Goal: Information Seeking & Learning: Learn about a topic

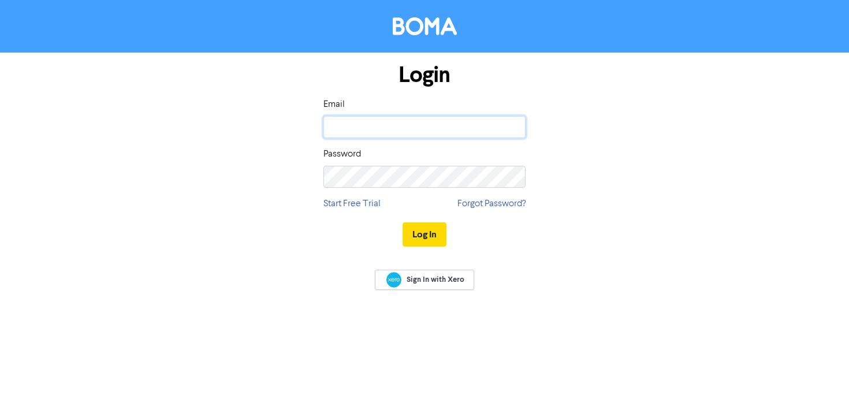
click at [395, 129] on input "email" at bounding box center [425, 127] width 202 height 22
type input "[PERSON_NAME][EMAIL_ADDRESS][DOMAIN_NAME]"
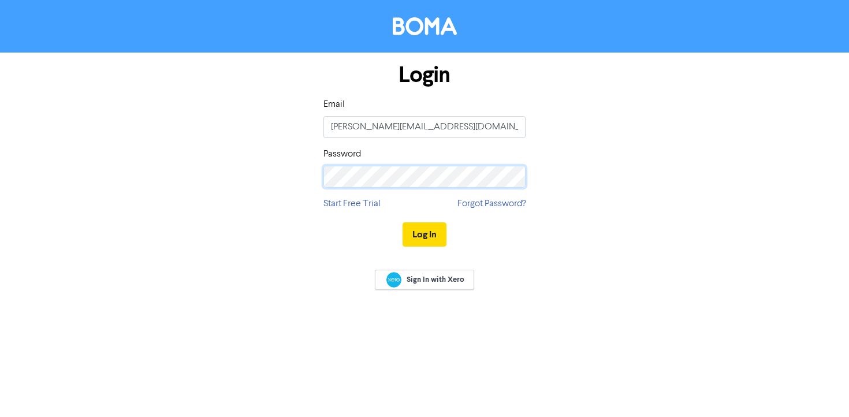
click at [403, 222] on button "Log In" at bounding box center [425, 234] width 44 height 24
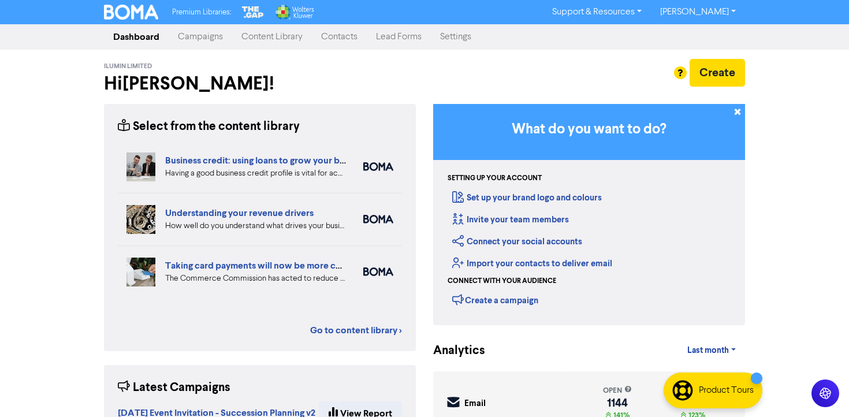
click at [204, 36] on link "Campaigns" at bounding box center [201, 36] width 64 height 23
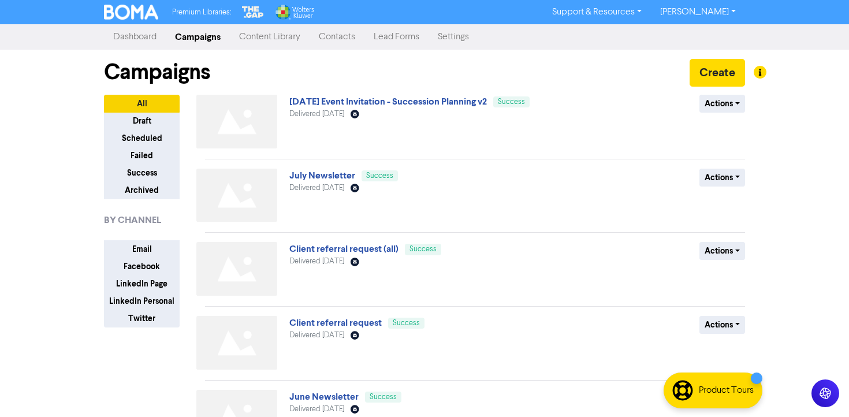
click at [298, 38] on link "Content Library" at bounding box center [270, 36] width 80 height 23
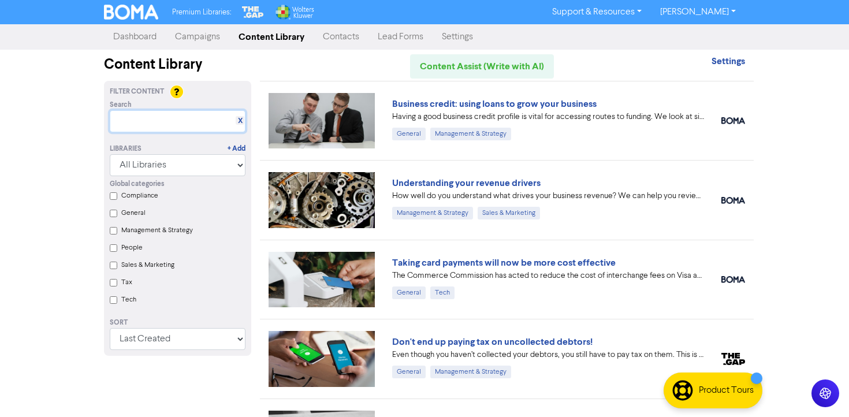
click at [155, 121] on input "text" at bounding box center [178, 121] width 136 height 22
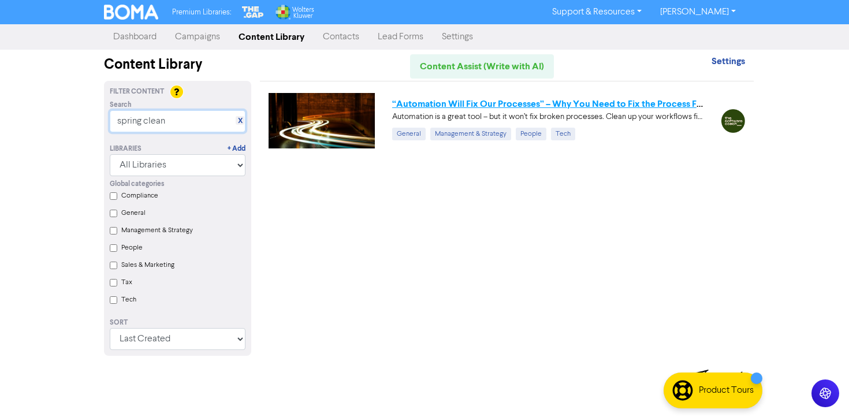
type input "spring clean"
click at [522, 101] on link "“Automation Will Fix Our Processes” – Why You Need to Fix the Process First" at bounding box center [551, 104] width 318 height 12
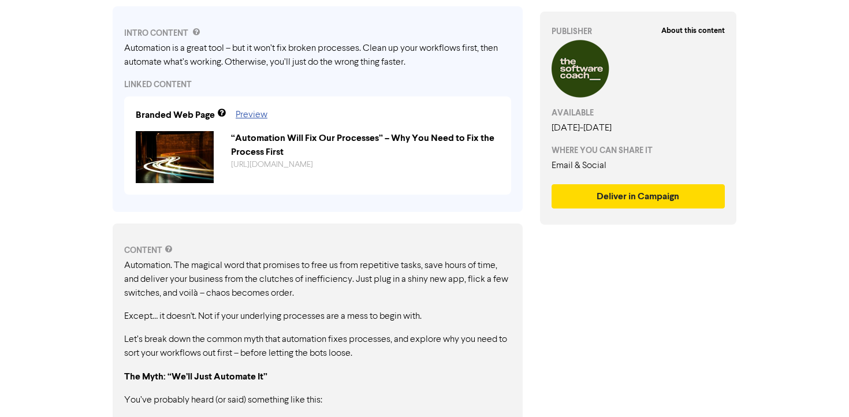
scroll to position [403, 0]
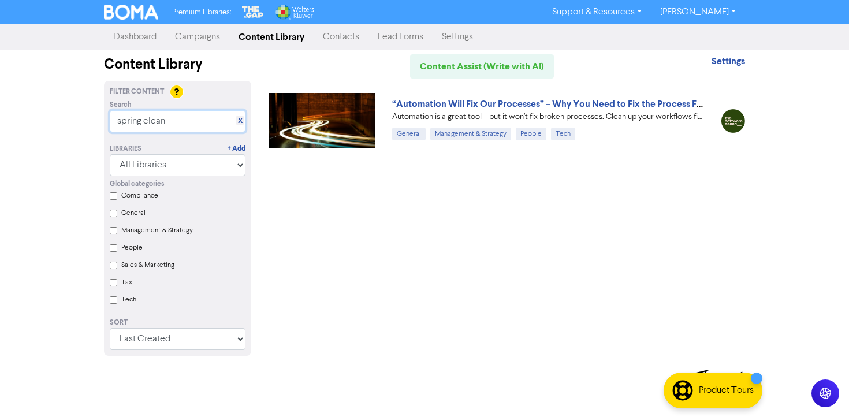
drag, startPoint x: 172, startPoint y: 121, endPoint x: 75, endPoint y: 114, distance: 97.9
click at [76, 115] on div "Premium Libraries: Support & Resources Video Tutorials FAQ & Guides Marketing E…" at bounding box center [424, 208] width 849 height 417
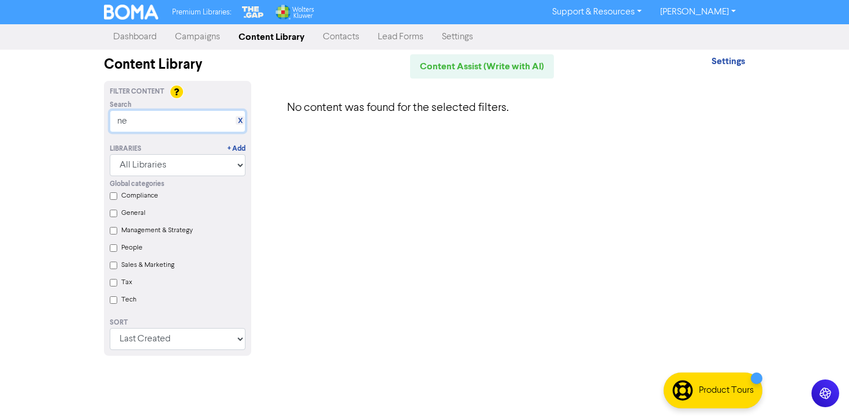
type input "n"
type input "s"
type input "n"
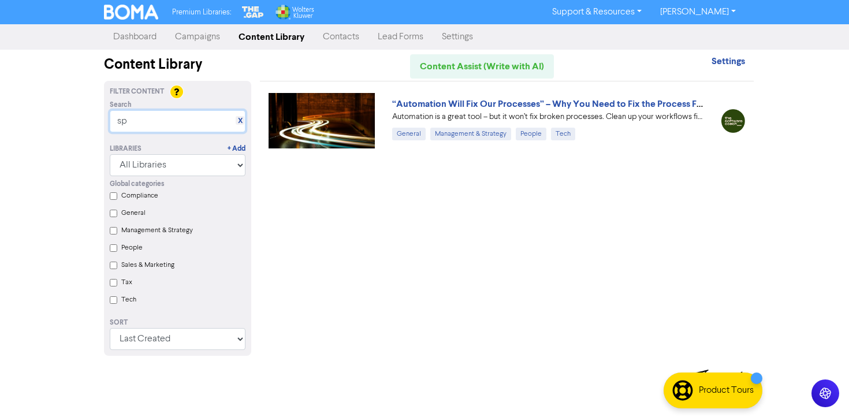
type input "s"
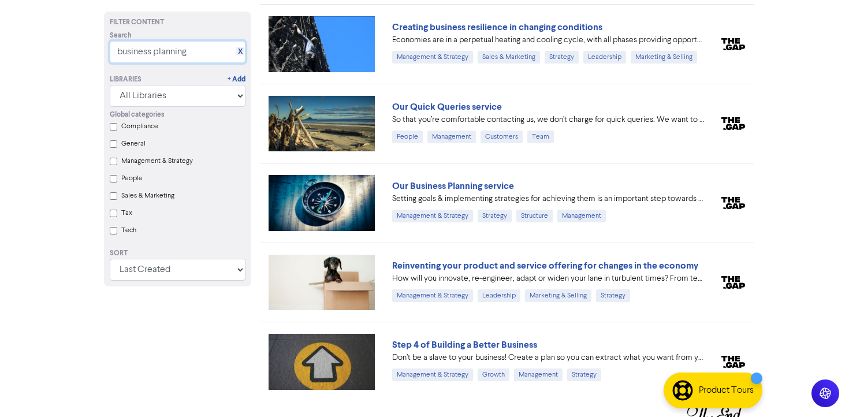
scroll to position [332, 0]
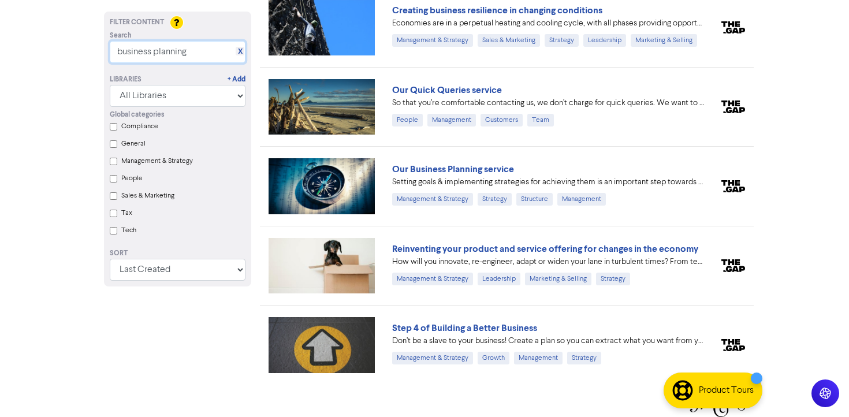
type input "business planning"
click at [726, 390] on div "Product Tours" at bounding box center [726, 391] width 55 height 14
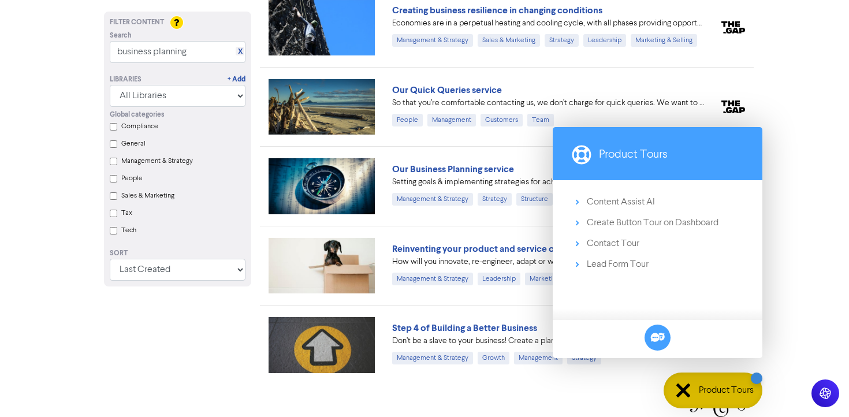
click at [471, 394] on div at bounding box center [424, 401] width 641 height 32
click at [653, 335] on icon at bounding box center [658, 337] width 15 height 15
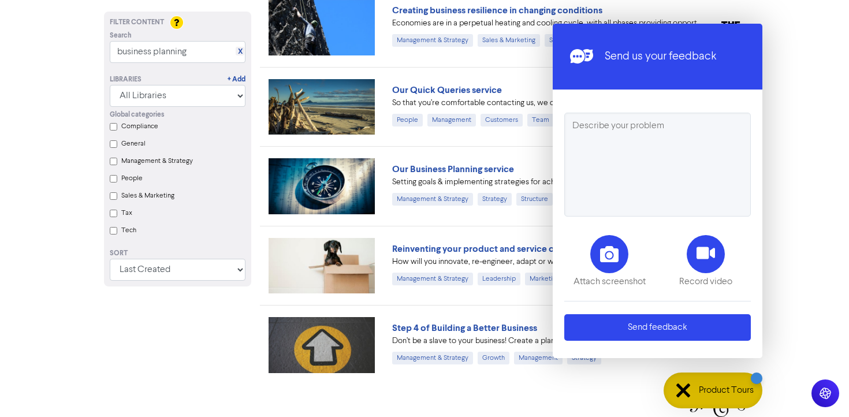
click at [645, 321] on button "Send feedback" at bounding box center [657, 327] width 187 height 27
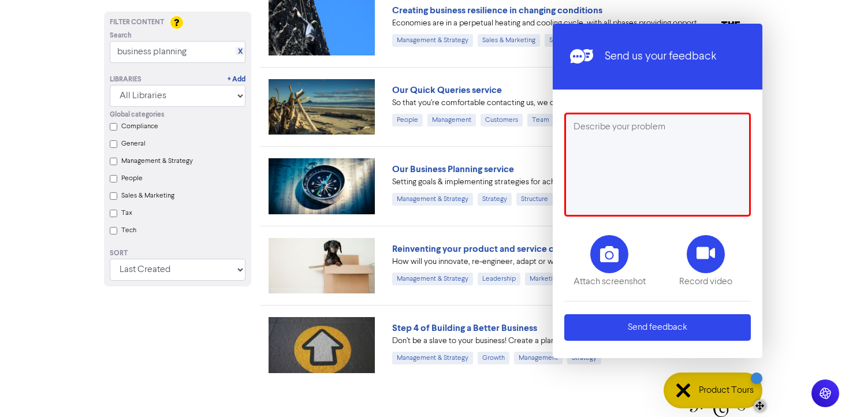
click at [719, 385] on div "Product Tours" at bounding box center [726, 391] width 55 height 14
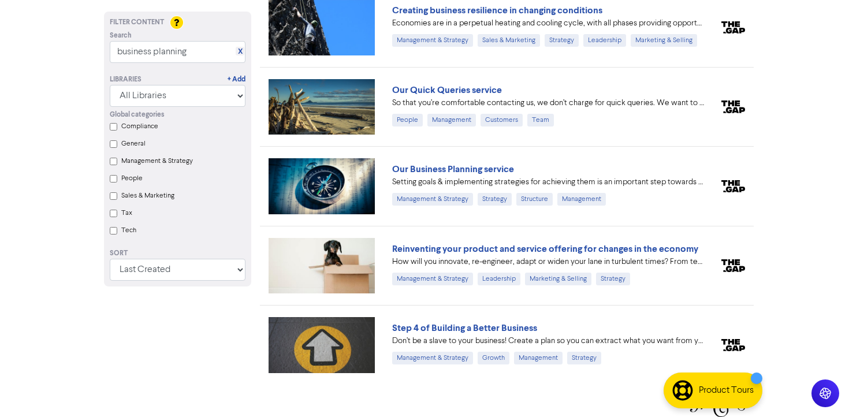
drag, startPoint x: 711, startPoint y: 381, endPoint x: 843, endPoint y: 330, distance: 142.3
click at [532, 358] on div "Management" at bounding box center [538, 358] width 49 height 13
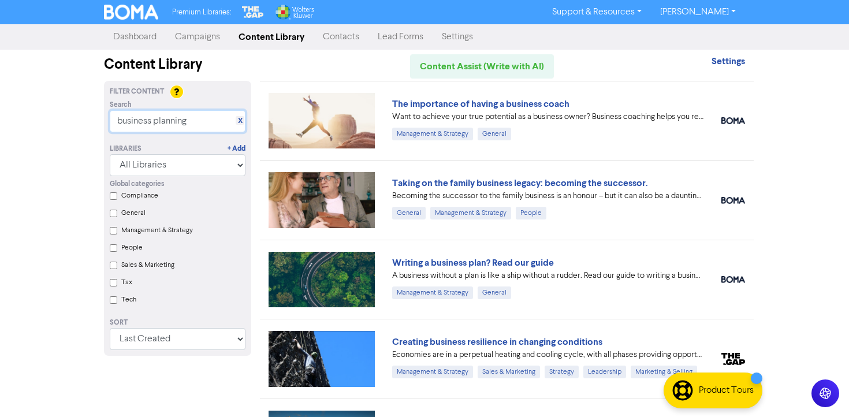
drag, startPoint x: 199, startPoint y: 117, endPoint x: 66, endPoint y: 124, distance: 133.6
click at [66, 124] on div "Premium Libraries: Support & Resources Video Tutorials FAQ & Guides Marketing E…" at bounding box center [424, 208] width 849 height 417
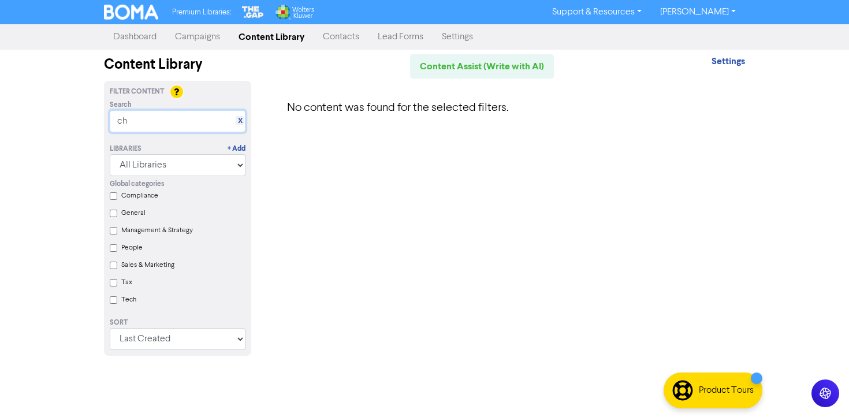
type input "c"
type input "n"
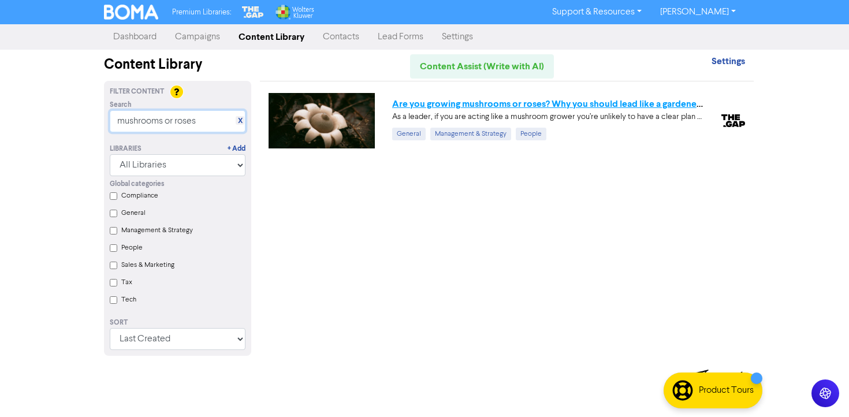
type input "mushrooms or roses"
click at [429, 102] on link "Are you growing mushrooms or roses? Why you should lead like a gardener, not a …" at bounding box center [574, 104] width 365 height 12
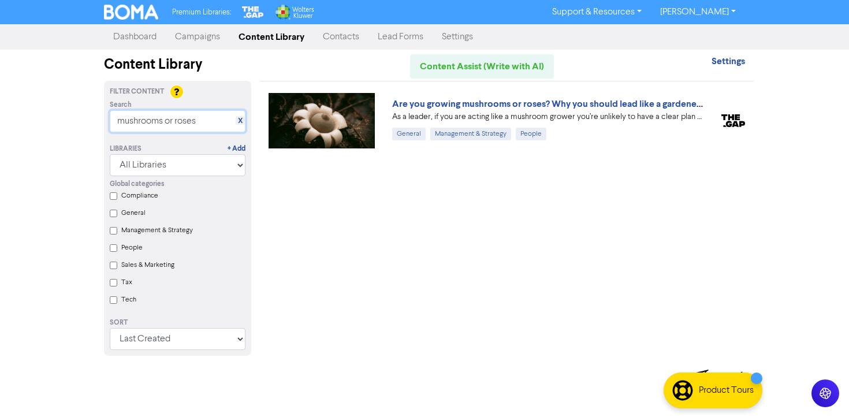
drag, startPoint x: 205, startPoint y: 120, endPoint x: 80, endPoint y: 121, distance: 124.8
click at [80, 121] on div "Premium Libraries: Support & Resources Video Tutorials FAQ & Guides Marketing E…" at bounding box center [424, 208] width 849 height 417
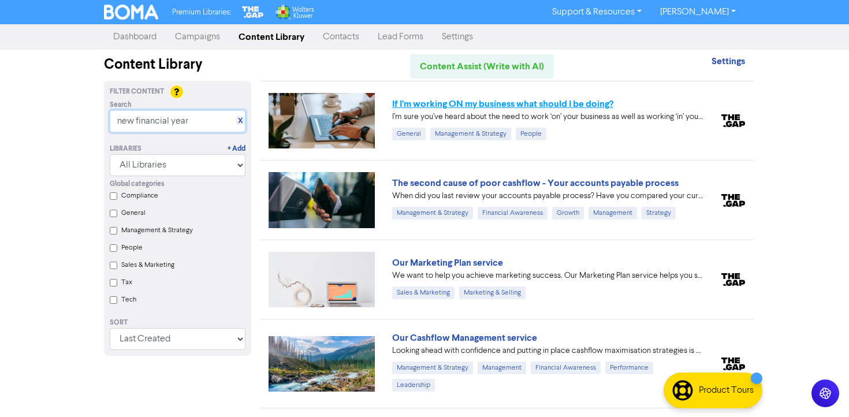
type input "new financial year"
click at [461, 105] on link "If I’m working ON my business what should I be doing?" at bounding box center [502, 104] width 221 height 12
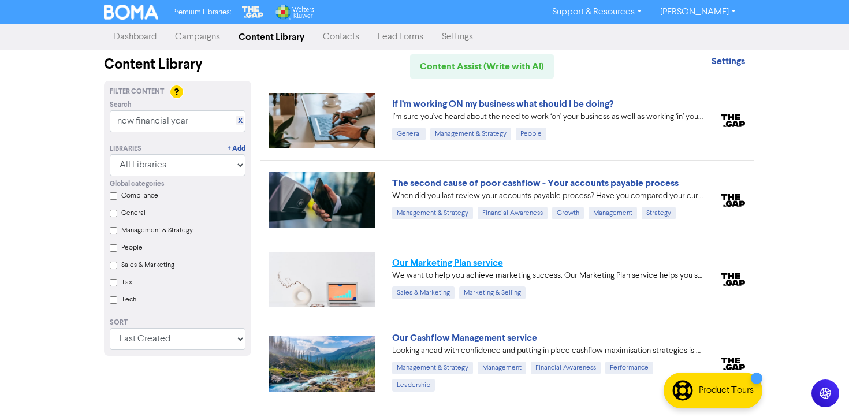
click at [477, 261] on link "Our Marketing Plan service" at bounding box center [447, 263] width 111 height 12
click at [494, 103] on link "If I’m working ON my business what should I be doing?" at bounding box center [502, 104] width 221 height 12
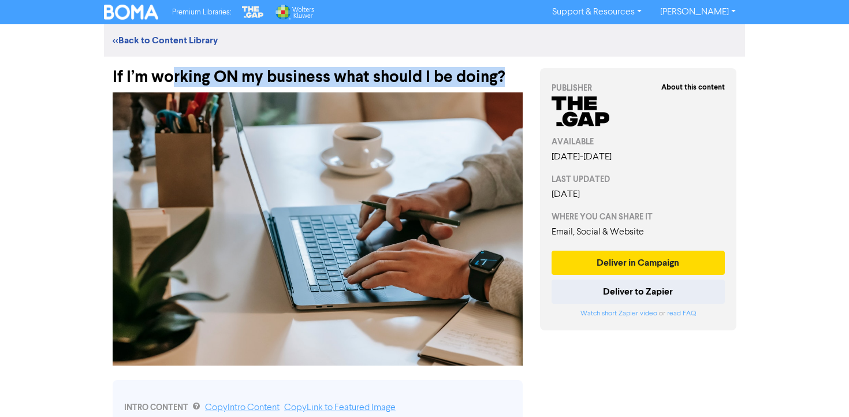
drag, startPoint x: 485, startPoint y: 76, endPoint x: 244, endPoint y: 15, distance: 248.4
click at [174, 69] on div "If I’m working ON my business what should I be doing?" at bounding box center [318, 72] width 410 height 30
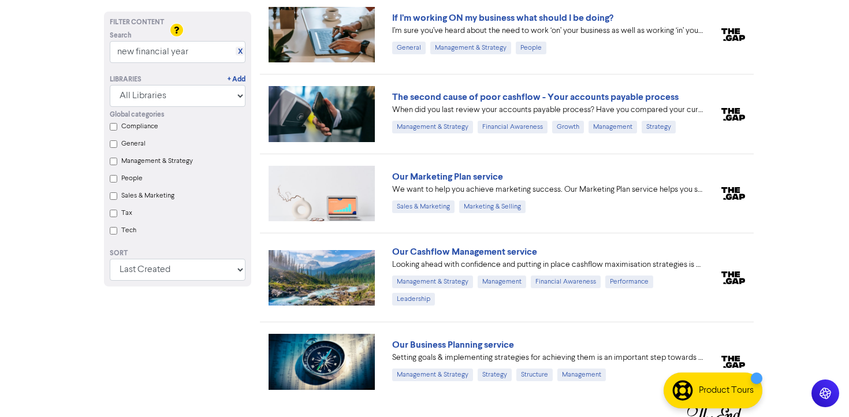
scroll to position [93, 0]
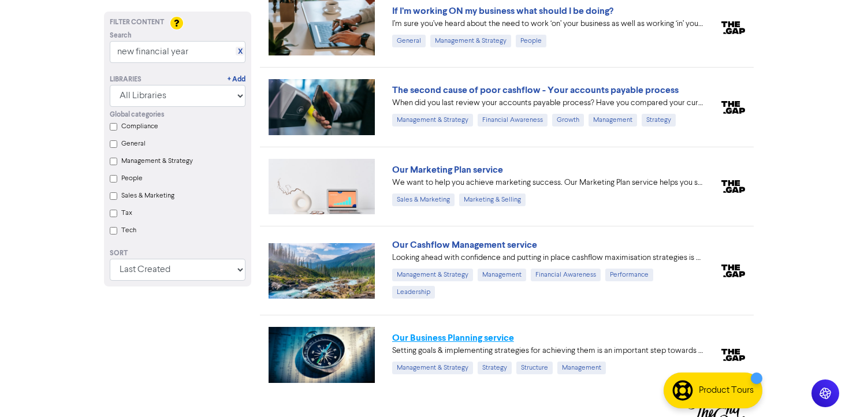
click at [492, 332] on link "Our Business Planning service" at bounding box center [453, 338] width 122 height 12
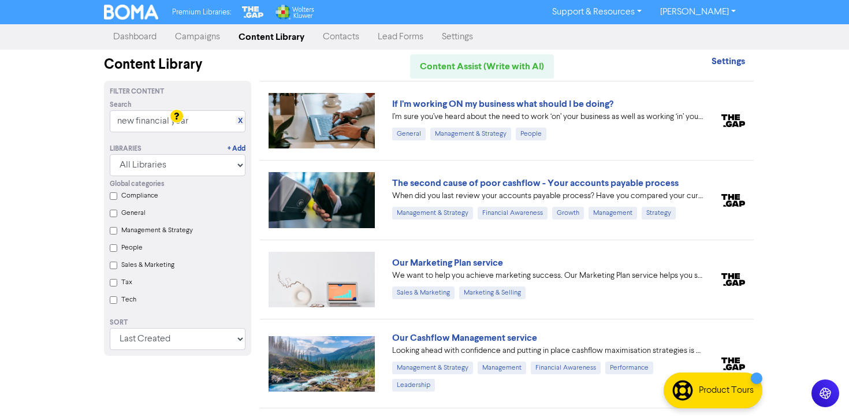
scroll to position [93, 0]
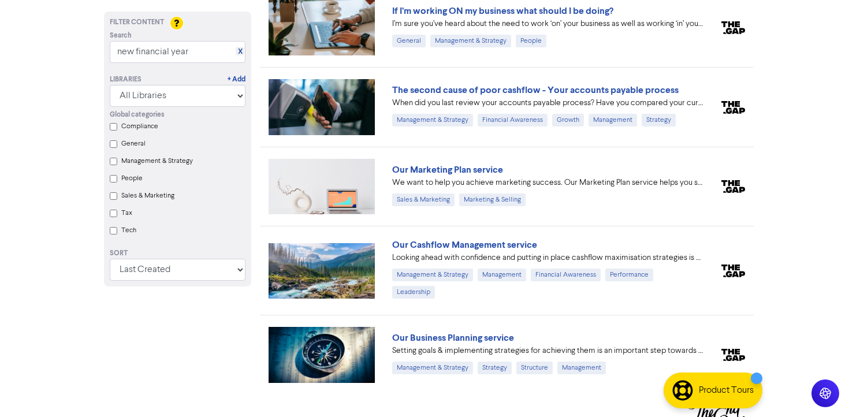
click at [741, 408] on img at bounding box center [716, 411] width 58 height 32
click at [741, 410] on img at bounding box center [716, 411] width 58 height 32
click at [724, 412] on img at bounding box center [716, 411] width 58 height 32
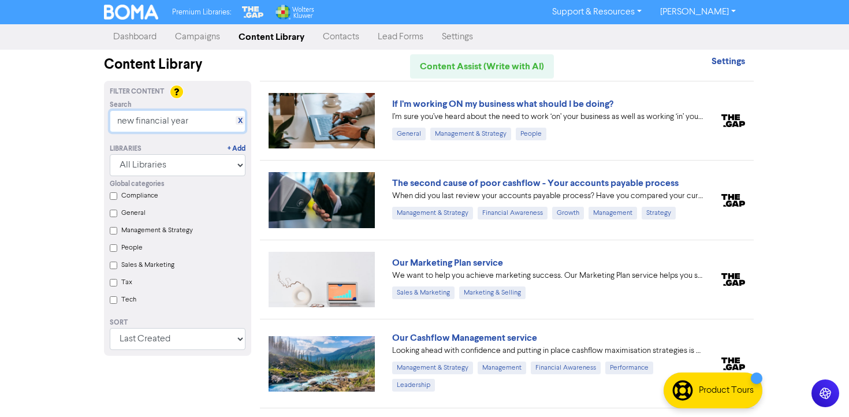
drag, startPoint x: 191, startPoint y: 121, endPoint x: 80, endPoint y: 114, distance: 111.1
click at [86, 116] on div "Premium Libraries: Support & Resources Video Tutorials FAQ & Guides Marketing E…" at bounding box center [424, 208] width 849 height 417
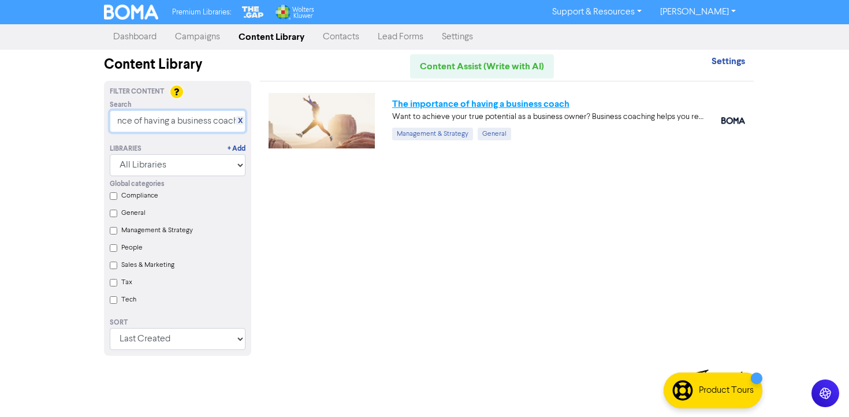
type input "the importance of having a business coach"
click at [454, 106] on link "The importance of having a business coach" at bounding box center [480, 104] width 177 height 12
